Goal: Information Seeking & Learning: Learn about a topic

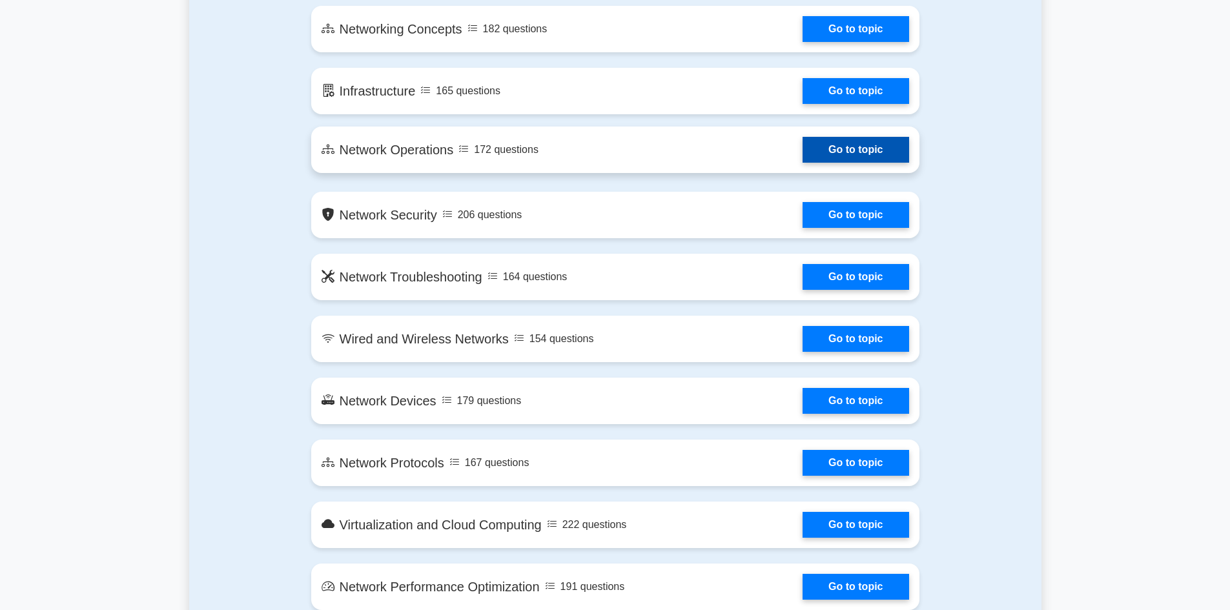
scroll to position [710, 0]
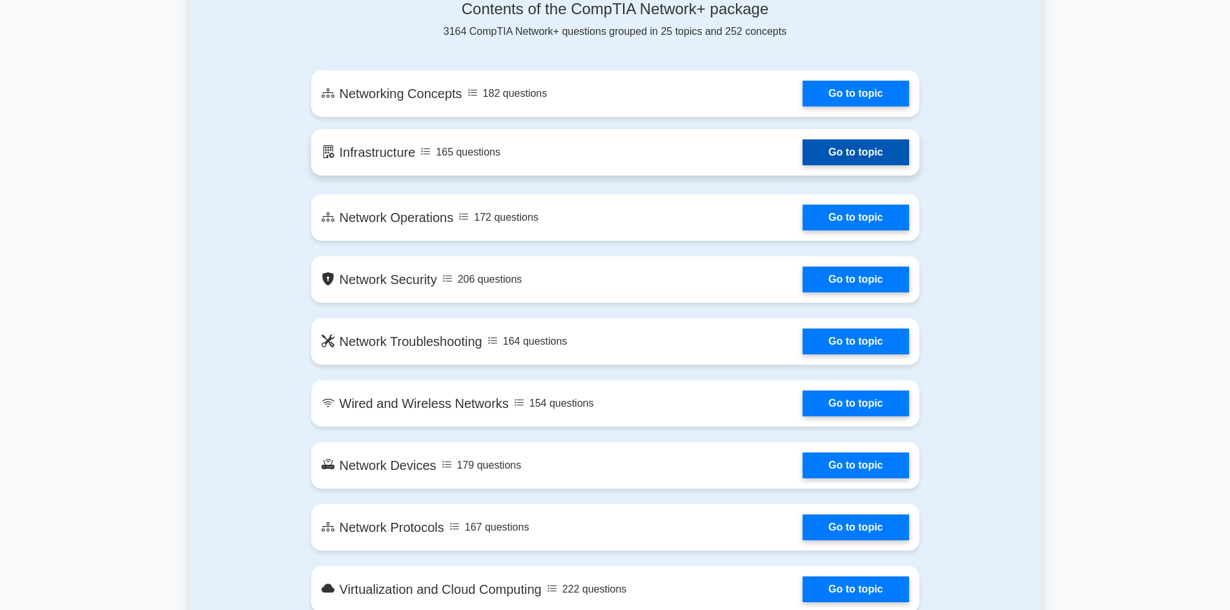
click at [873, 154] on link "Go to topic" at bounding box center [855, 152] width 106 height 26
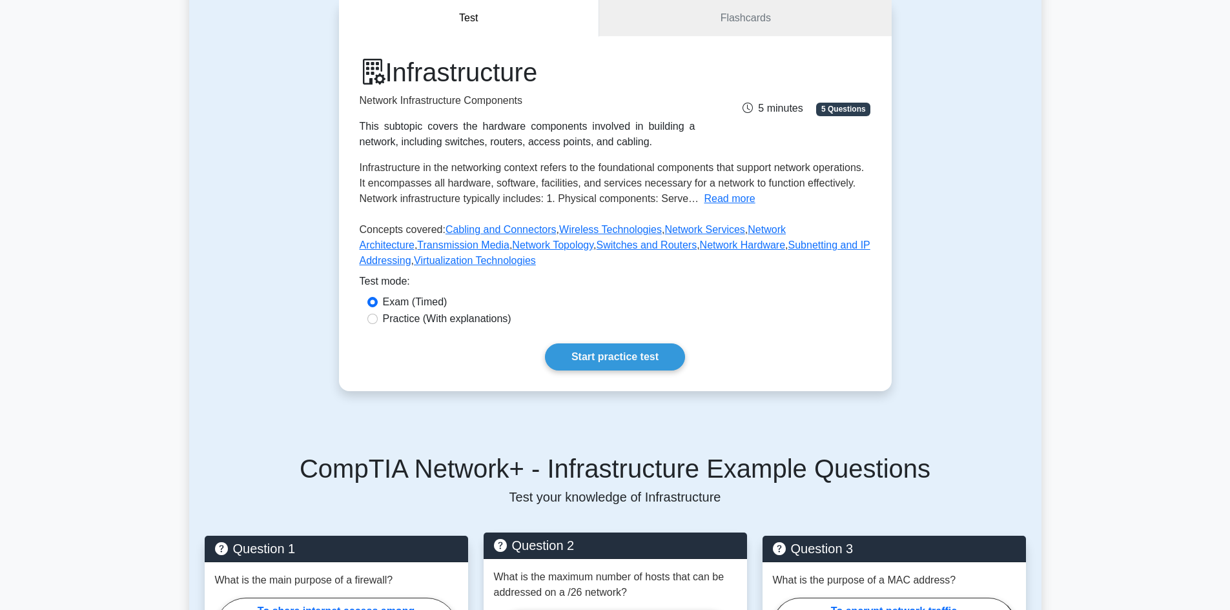
scroll to position [323, 0]
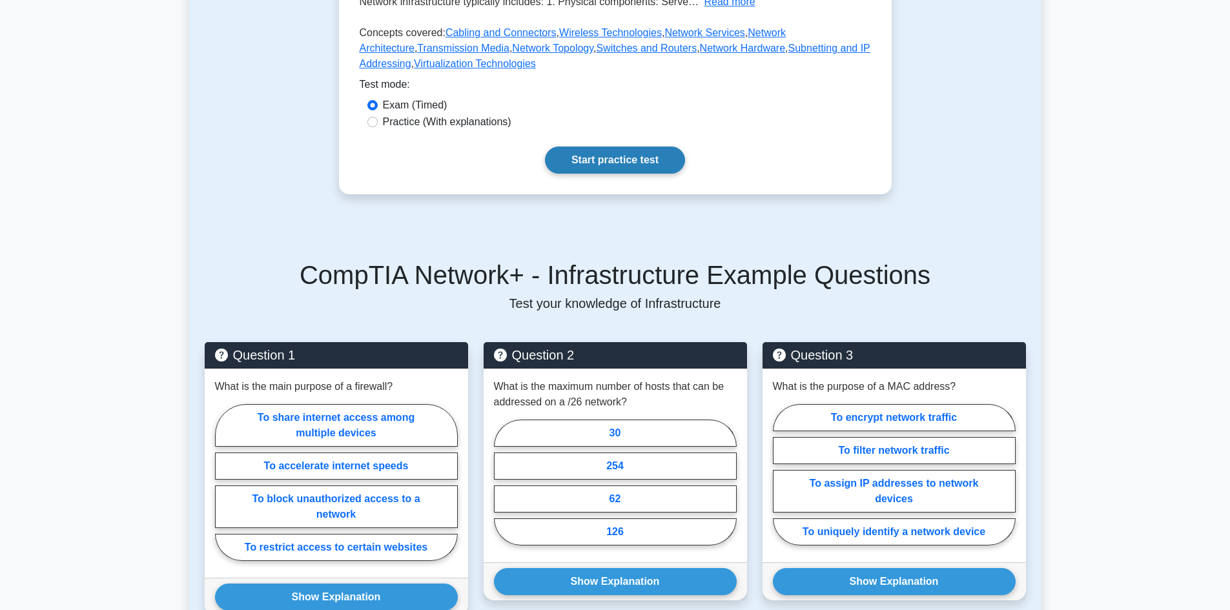
click at [616, 163] on link "Start practice test" at bounding box center [615, 160] width 140 height 27
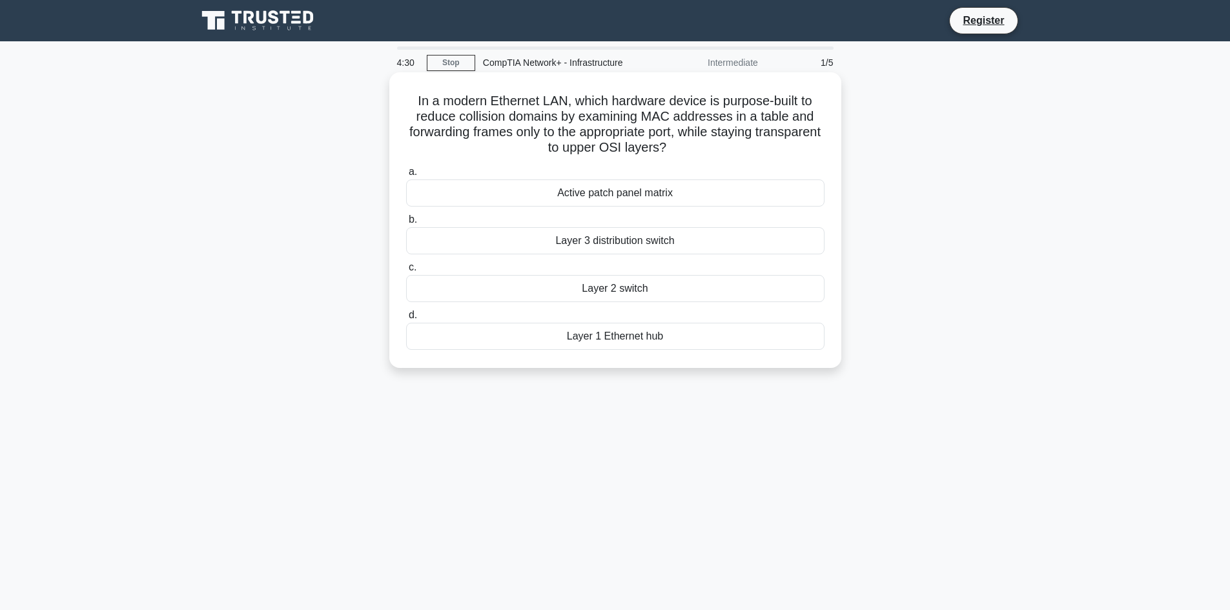
click at [598, 292] on div "Layer 2 switch" at bounding box center [615, 288] width 418 height 27
click at [406, 272] on input "c. Layer 2 switch" at bounding box center [406, 267] width 0 height 8
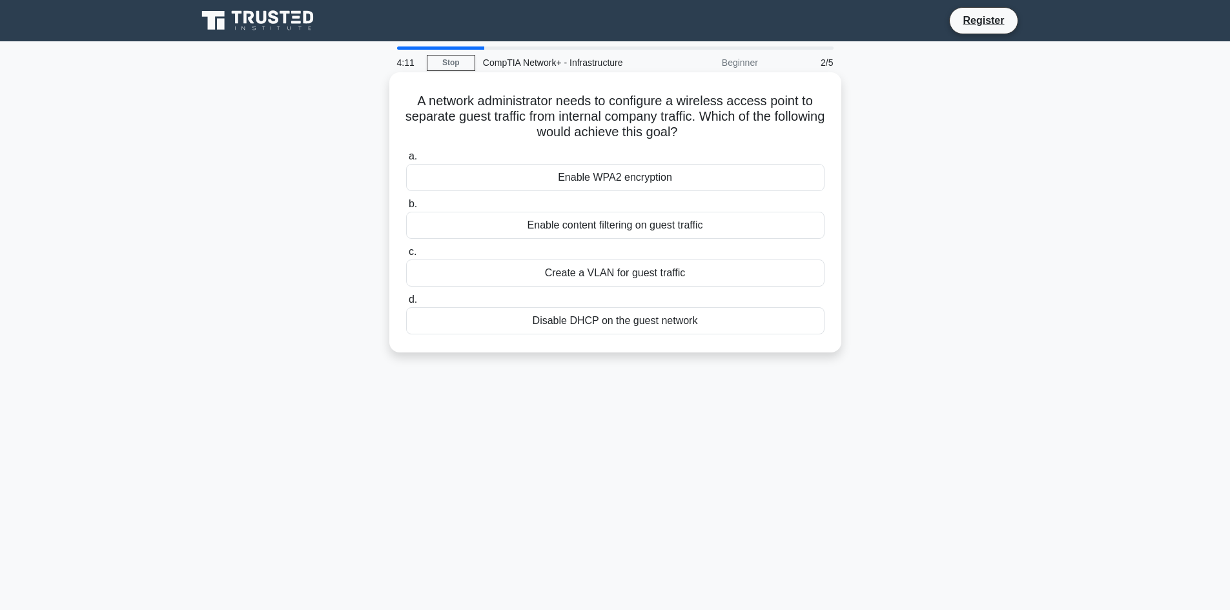
click at [514, 274] on div "Create a VLAN for guest traffic" at bounding box center [615, 272] width 418 height 27
click at [406, 256] on input "c. Create a VLAN for guest traffic" at bounding box center [406, 252] width 0 height 8
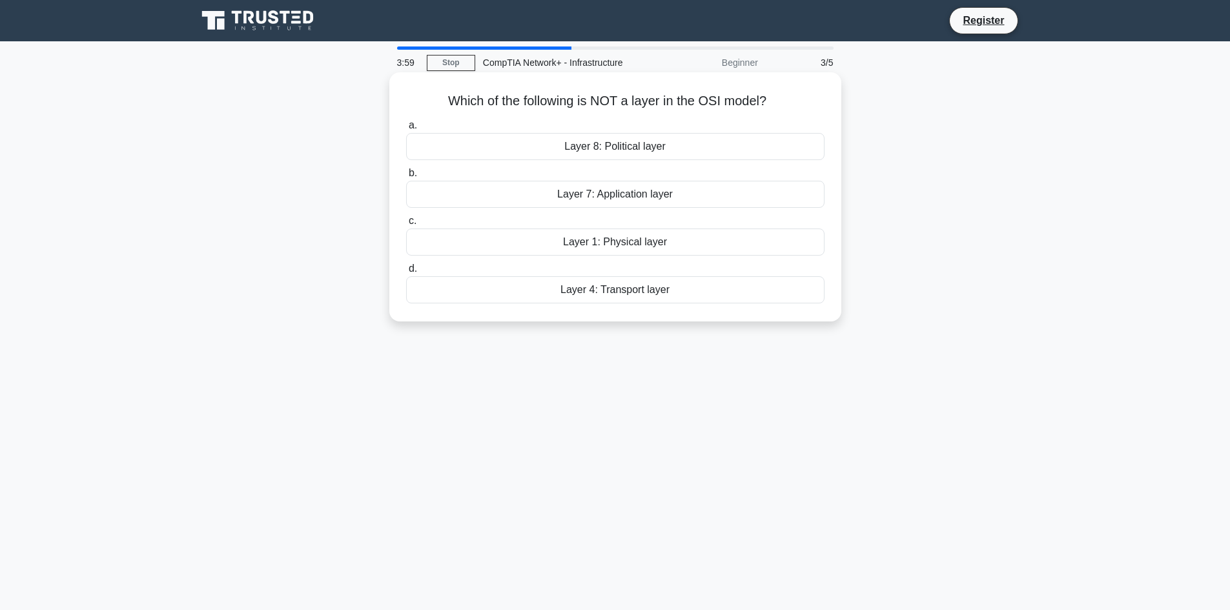
click at [687, 147] on div "Layer 8: Political layer" at bounding box center [615, 146] width 418 height 27
click at [406, 130] on input "a. Layer 8: Political layer" at bounding box center [406, 125] width 0 height 8
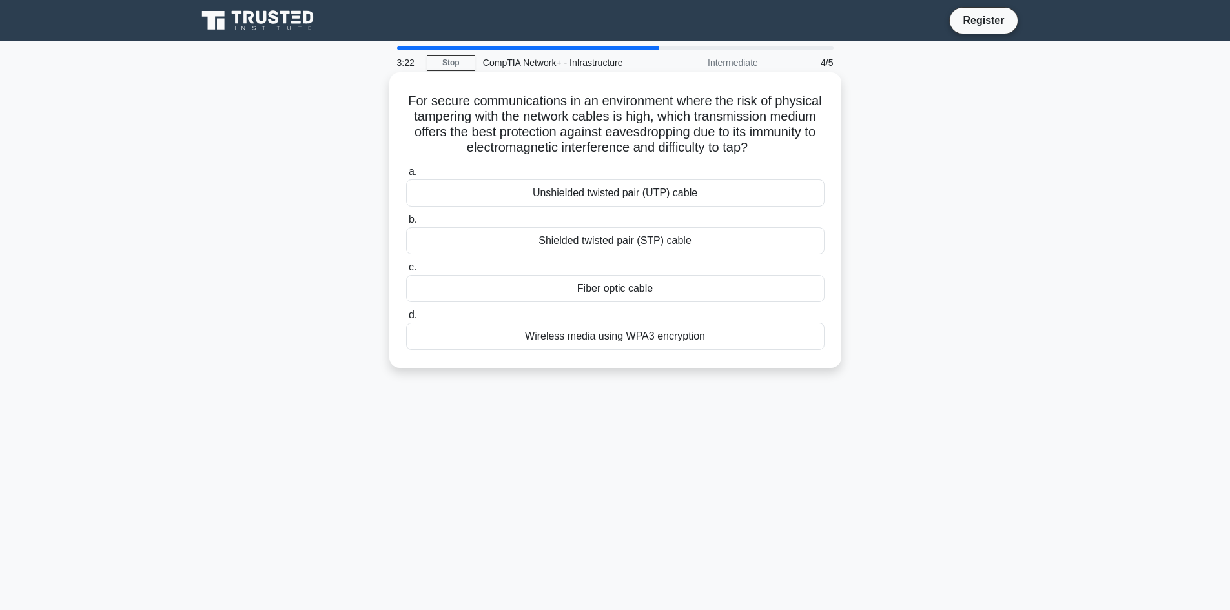
click at [665, 288] on div "Fiber optic cable" at bounding box center [615, 288] width 418 height 27
click at [406, 272] on input "c. Fiber optic cable" at bounding box center [406, 267] width 0 height 8
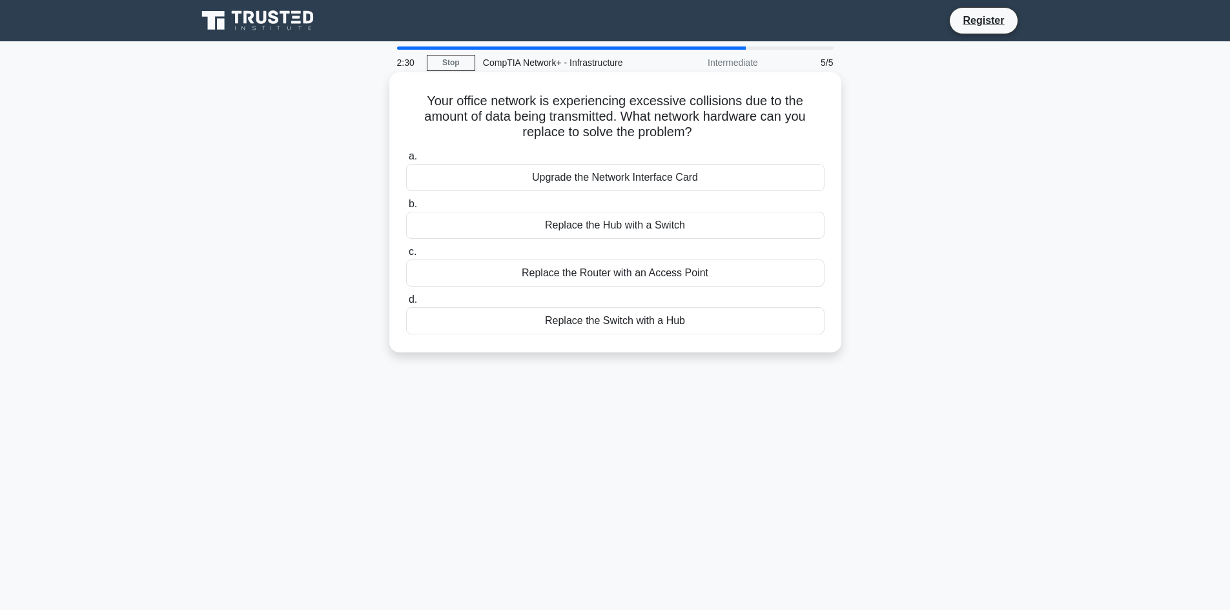
click at [636, 229] on div "Replace the Hub with a Switch" at bounding box center [615, 225] width 418 height 27
click at [406, 208] on input "b. Replace the Hub with a Switch" at bounding box center [406, 204] width 0 height 8
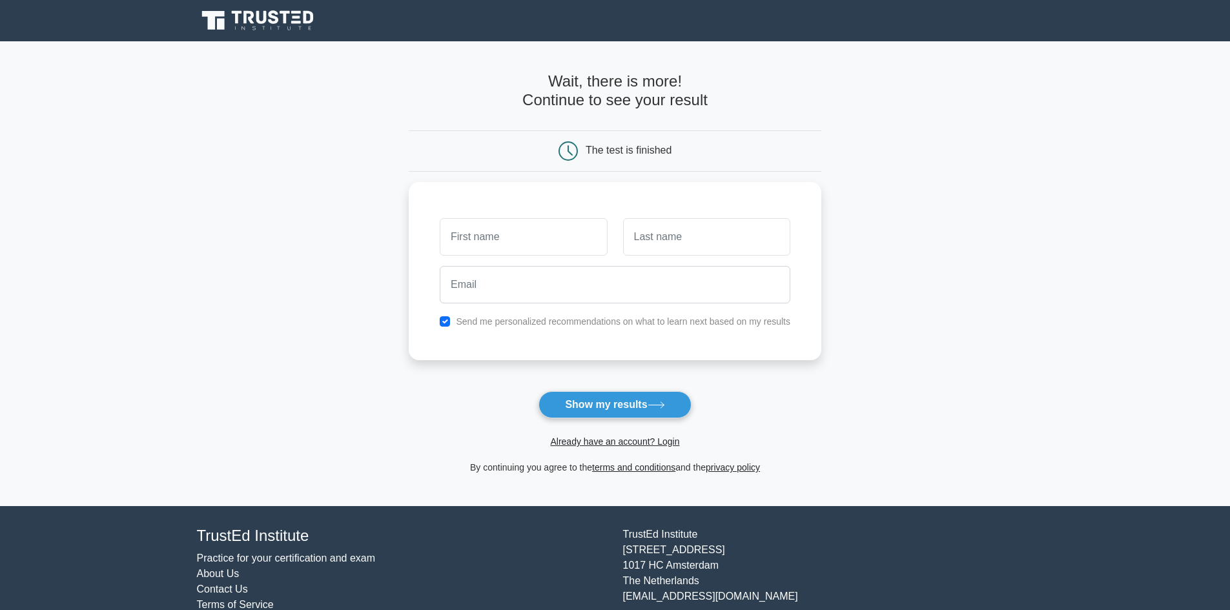
click at [633, 389] on form "Wait, there is more! Continue to see your result The test is finished and the" at bounding box center [615, 273] width 412 height 403
click at [629, 400] on button "Show my results" at bounding box center [614, 404] width 152 height 27
